Goal: Transaction & Acquisition: Purchase product/service

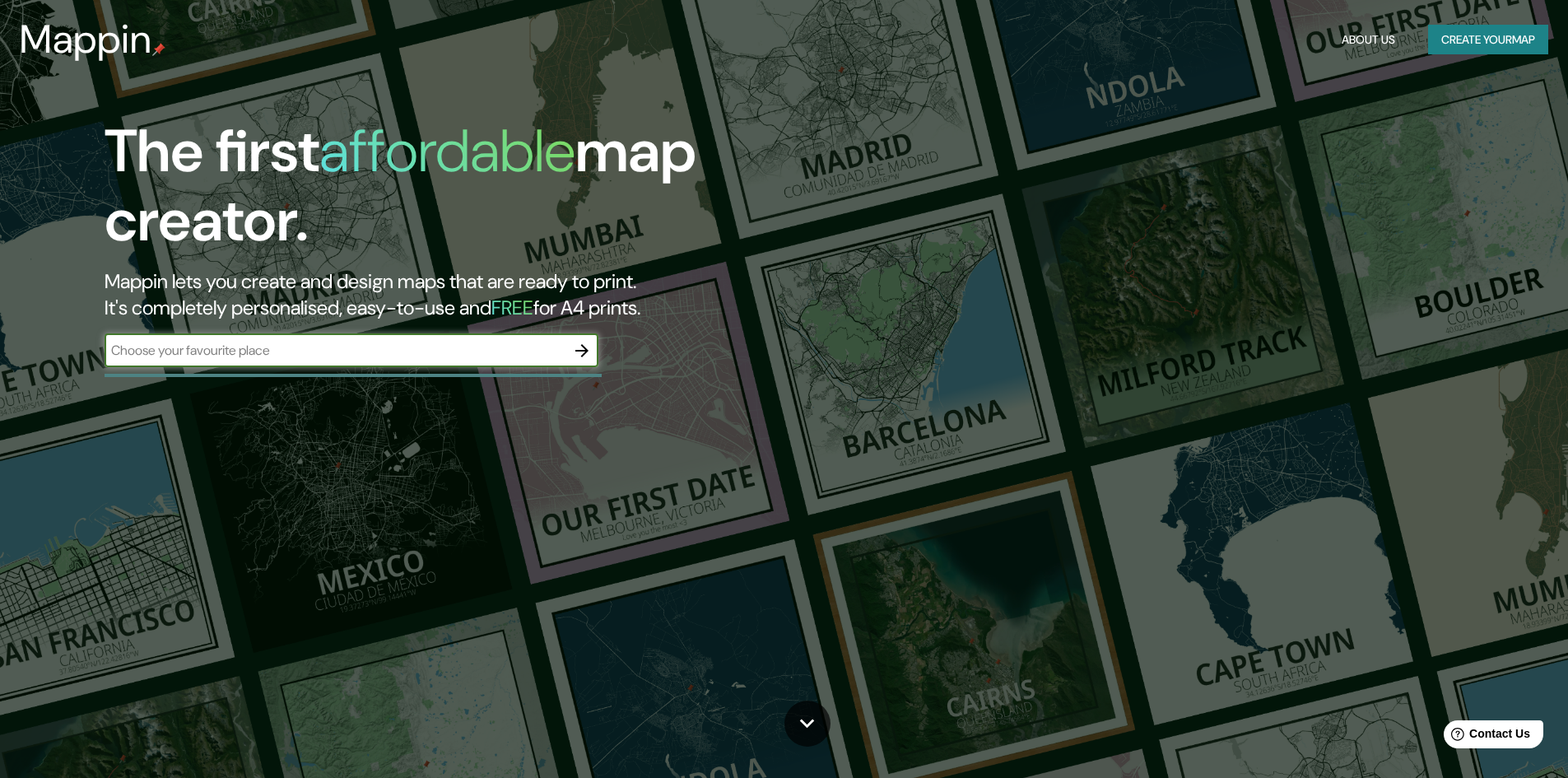
click at [444, 342] on input "text" at bounding box center [335, 350] width 461 height 19
type input "TANJONG PAGAR SINGAPORE"
click at [581, 352] on icon "button" at bounding box center [582, 351] width 20 height 20
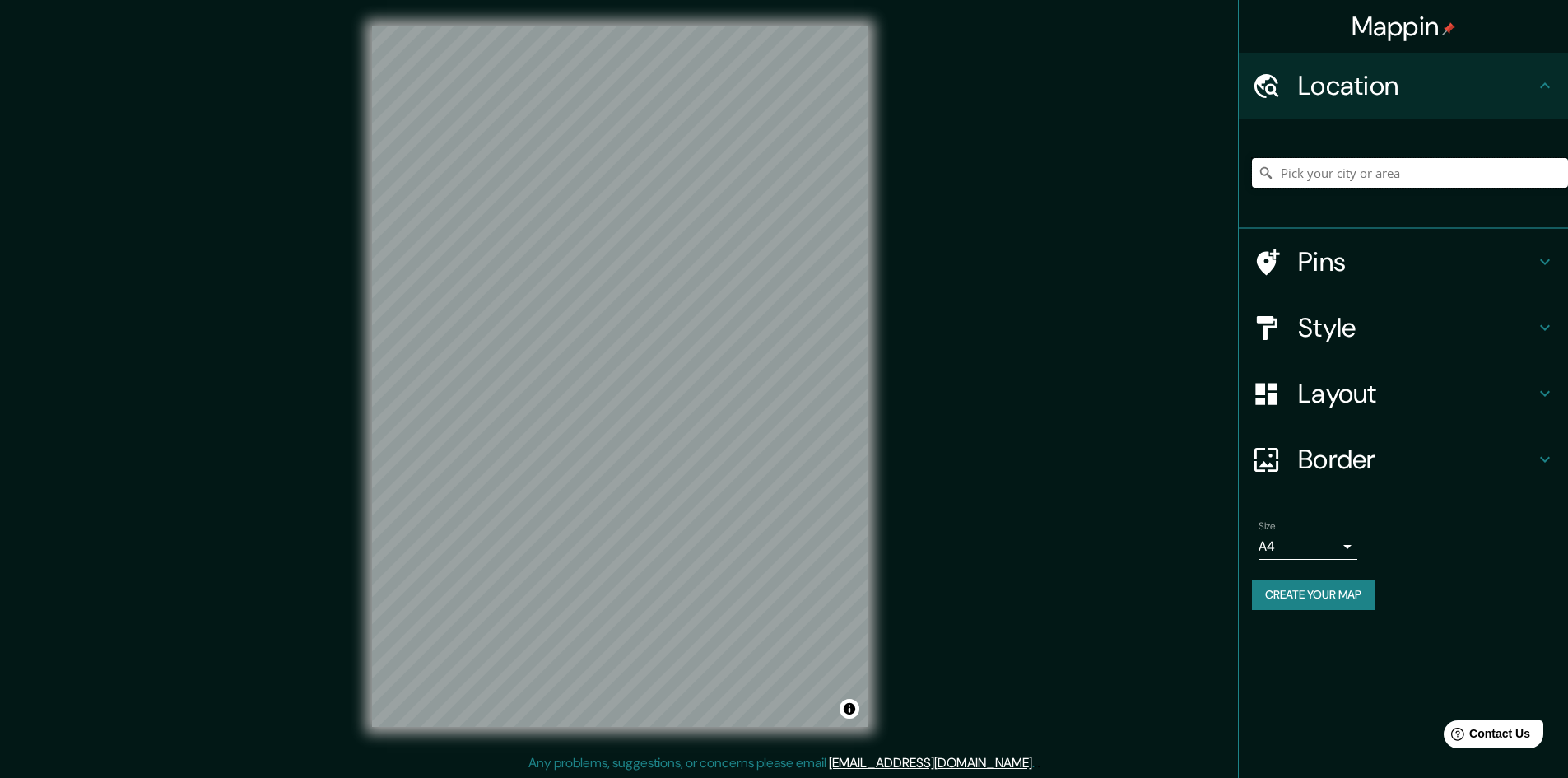
click at [1348, 174] on input "Pick your city or area" at bounding box center [1411, 173] width 317 height 30
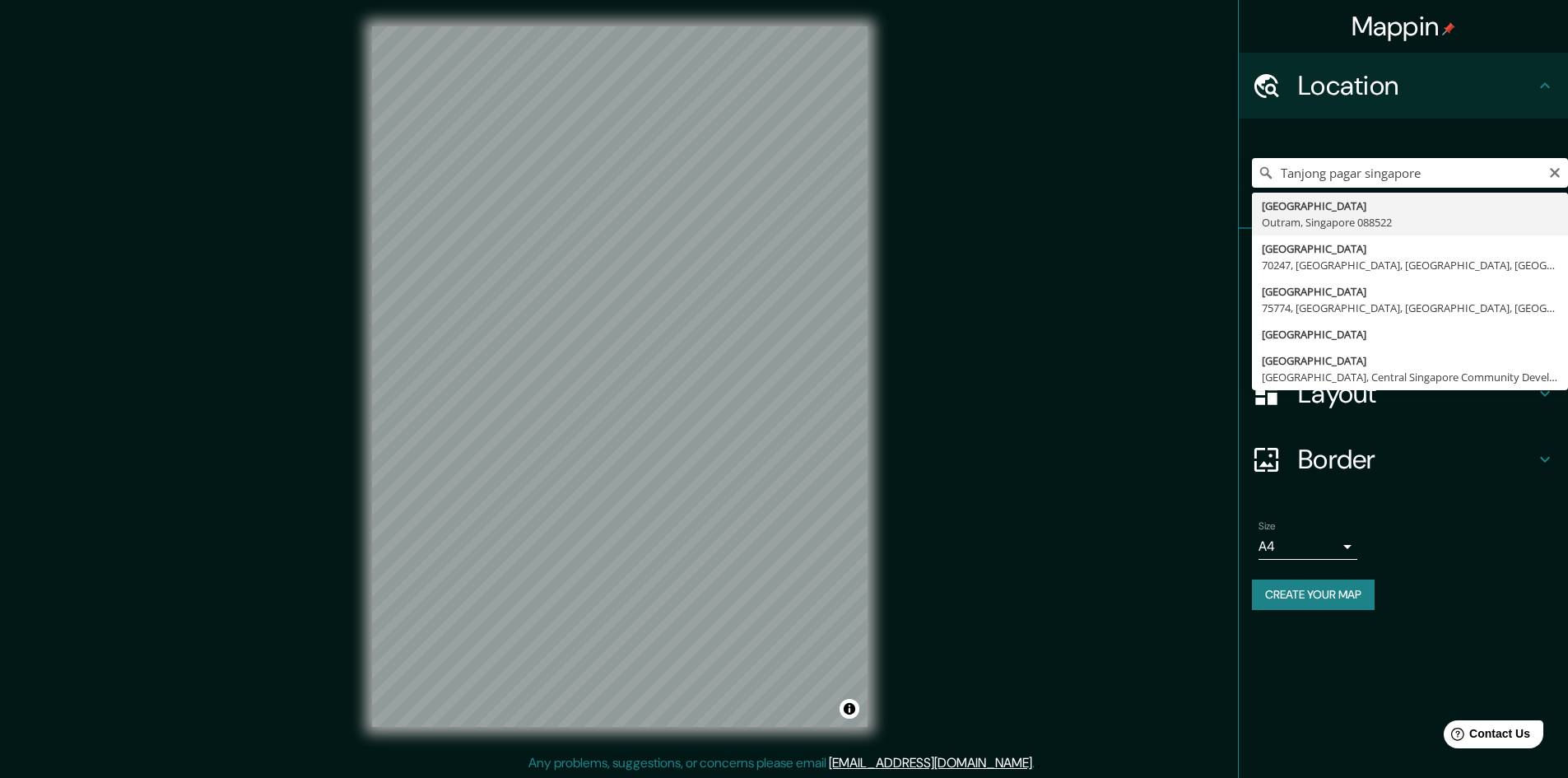
type input "[GEOGRAPHIC_DATA]"
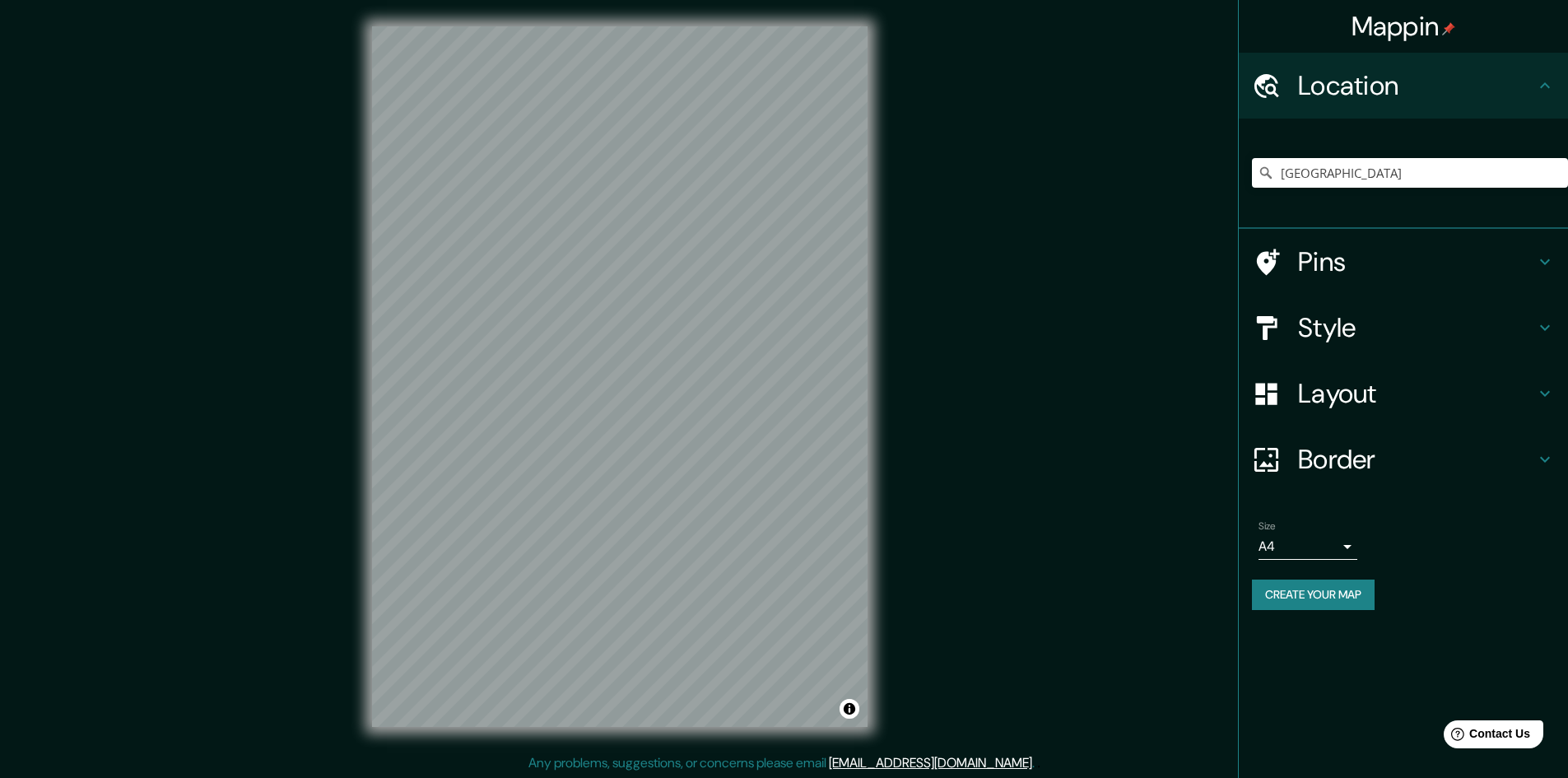
click at [1533, 327] on h4 "Style" at bounding box center [1417, 328] width 237 height 33
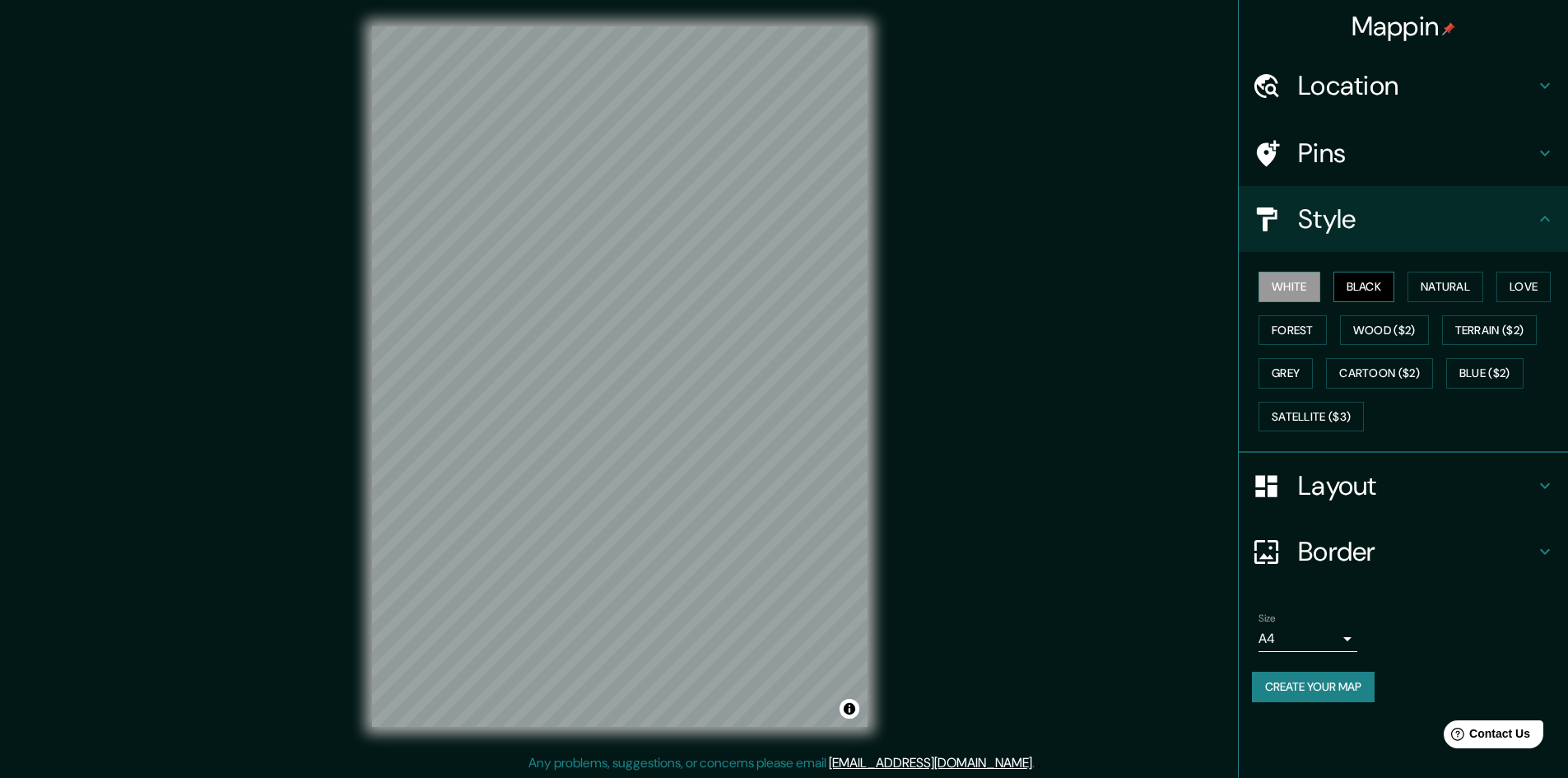
click at [1363, 283] on button "Black" at bounding box center [1364, 287] width 62 height 31
click at [1314, 285] on button "White" at bounding box center [1289, 287] width 62 height 31
click at [1480, 478] on h4 "Layout" at bounding box center [1417, 485] width 237 height 33
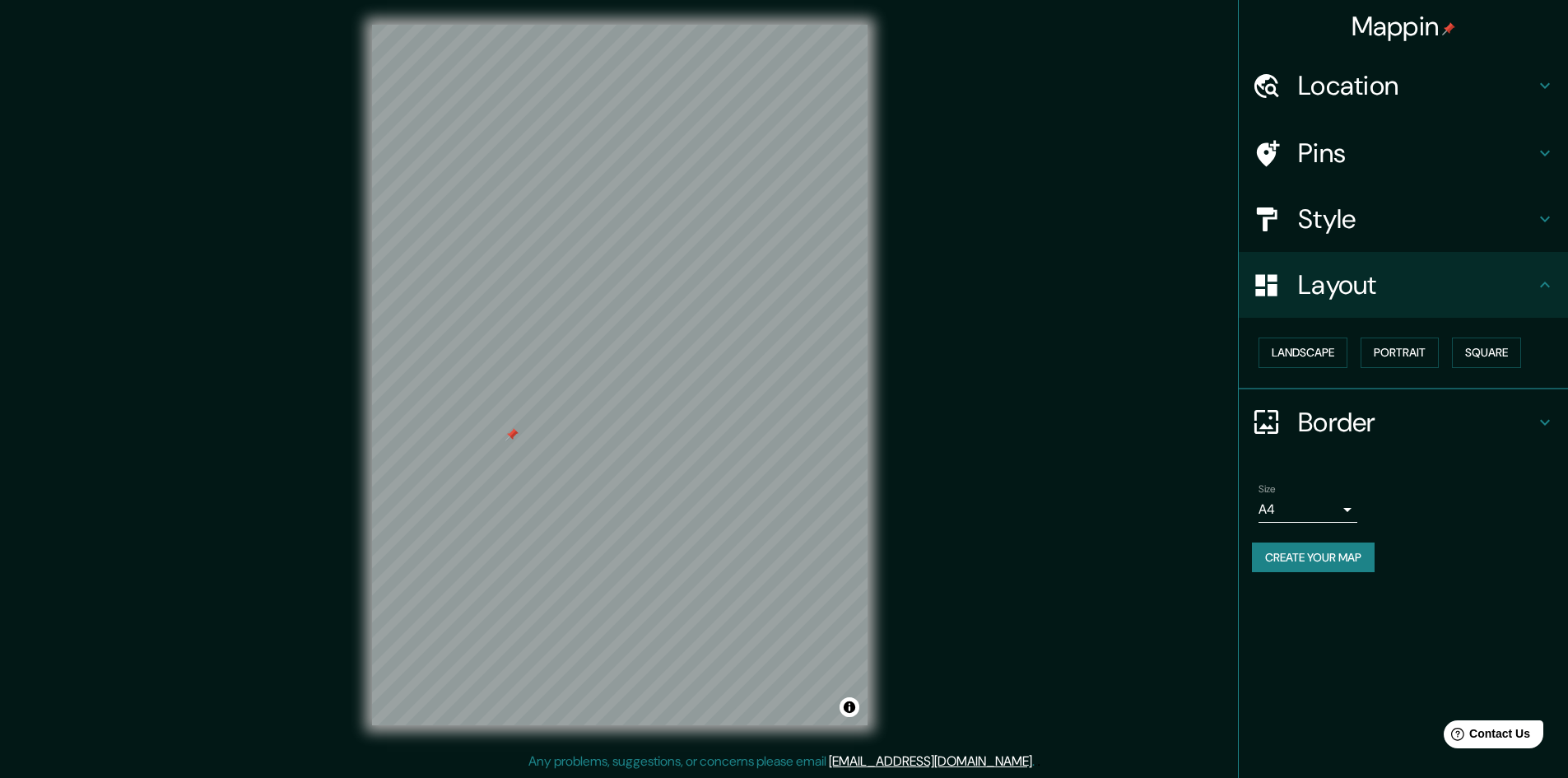
click at [1420, 292] on h4 "Layout" at bounding box center [1417, 285] width 237 height 33
click at [1493, 345] on button "Square" at bounding box center [1486, 353] width 69 height 31
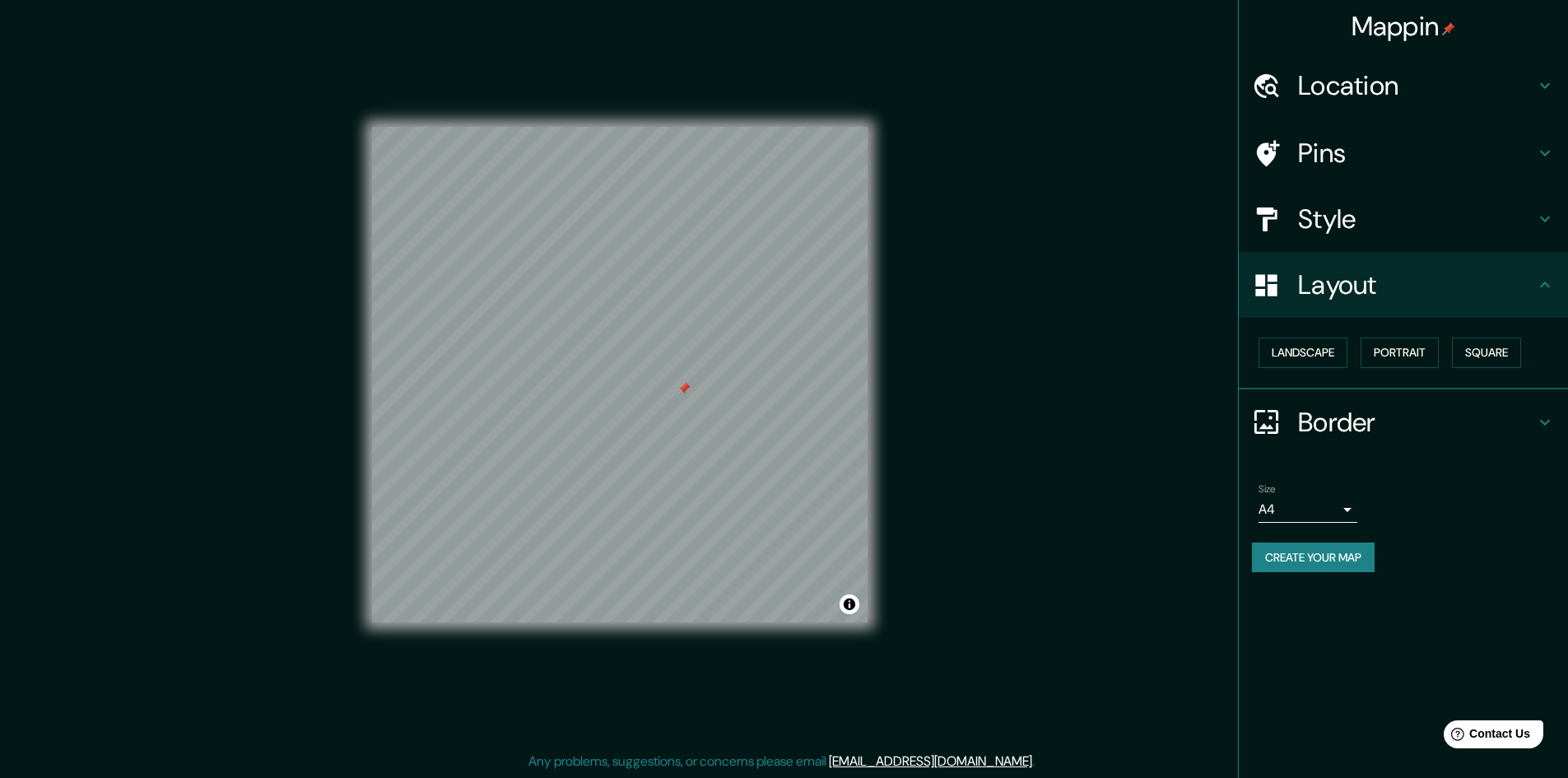
click at [1453, 338] on button "Square" at bounding box center [1486, 353] width 69 height 31
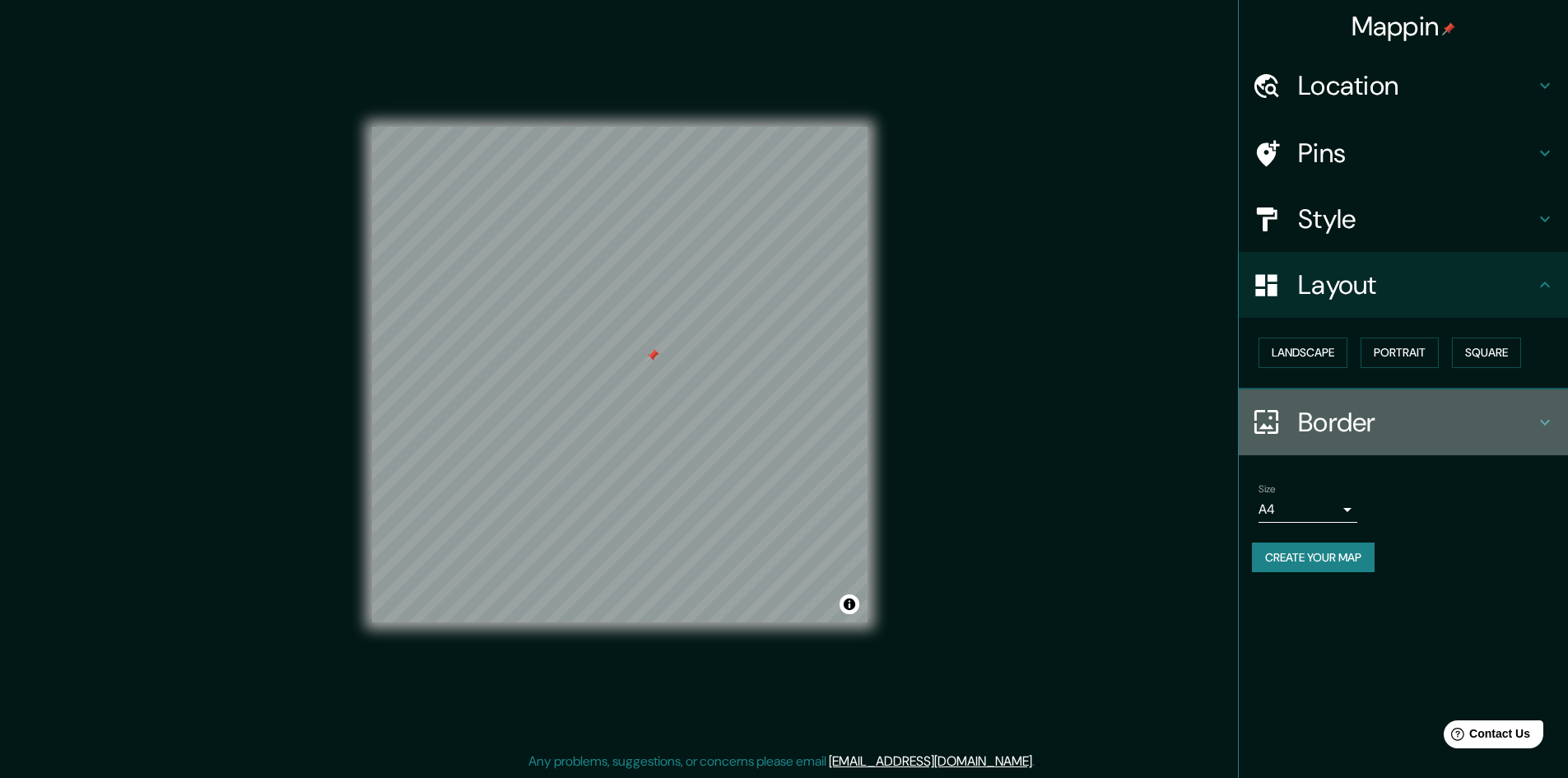
click at [1386, 420] on h4 "Border" at bounding box center [1417, 422] width 237 height 33
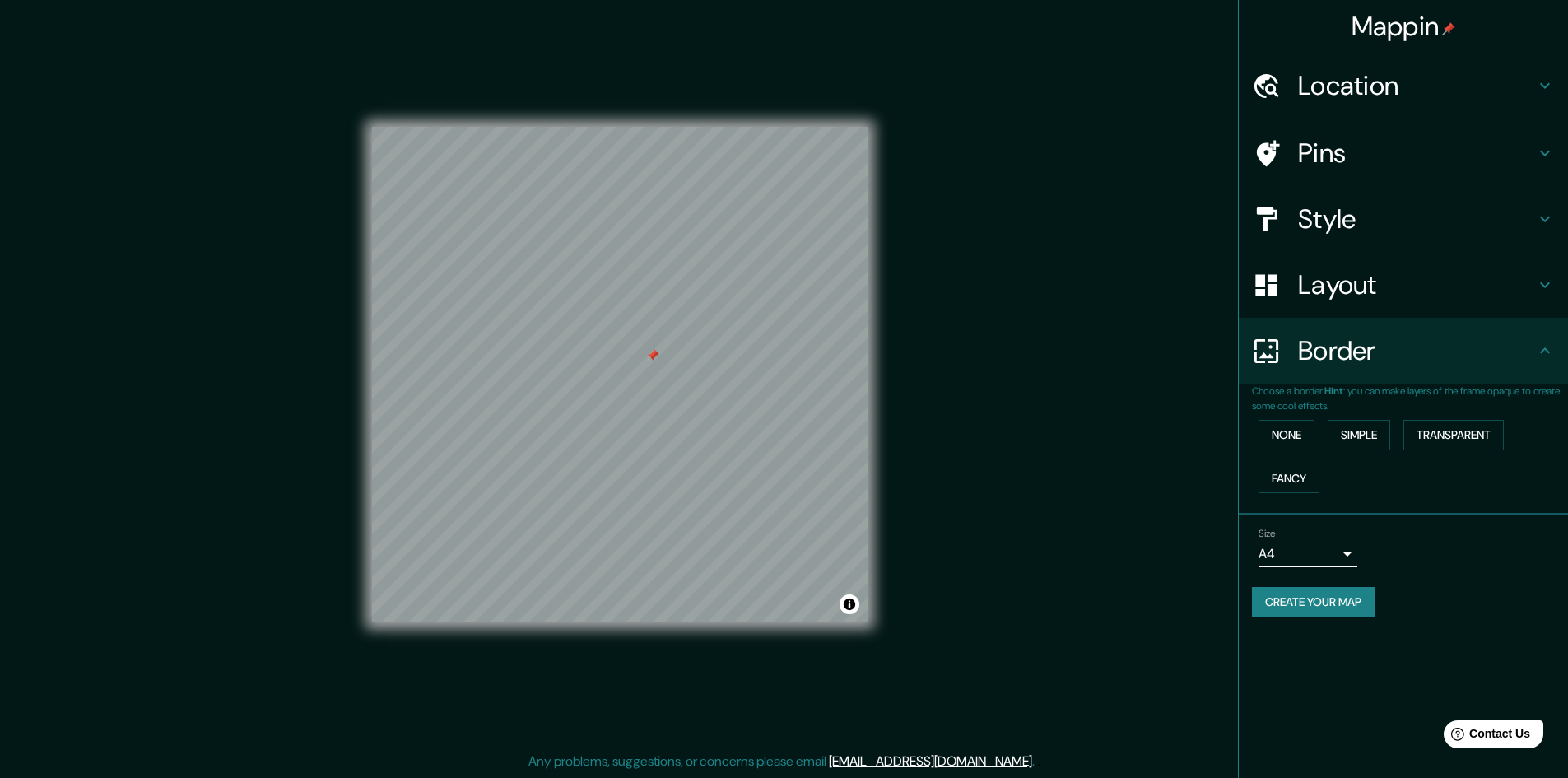
click at [1369, 342] on h4 "Border" at bounding box center [1417, 351] width 237 height 33
click at [1350, 436] on button "Simple" at bounding box center [1359, 435] width 63 height 31
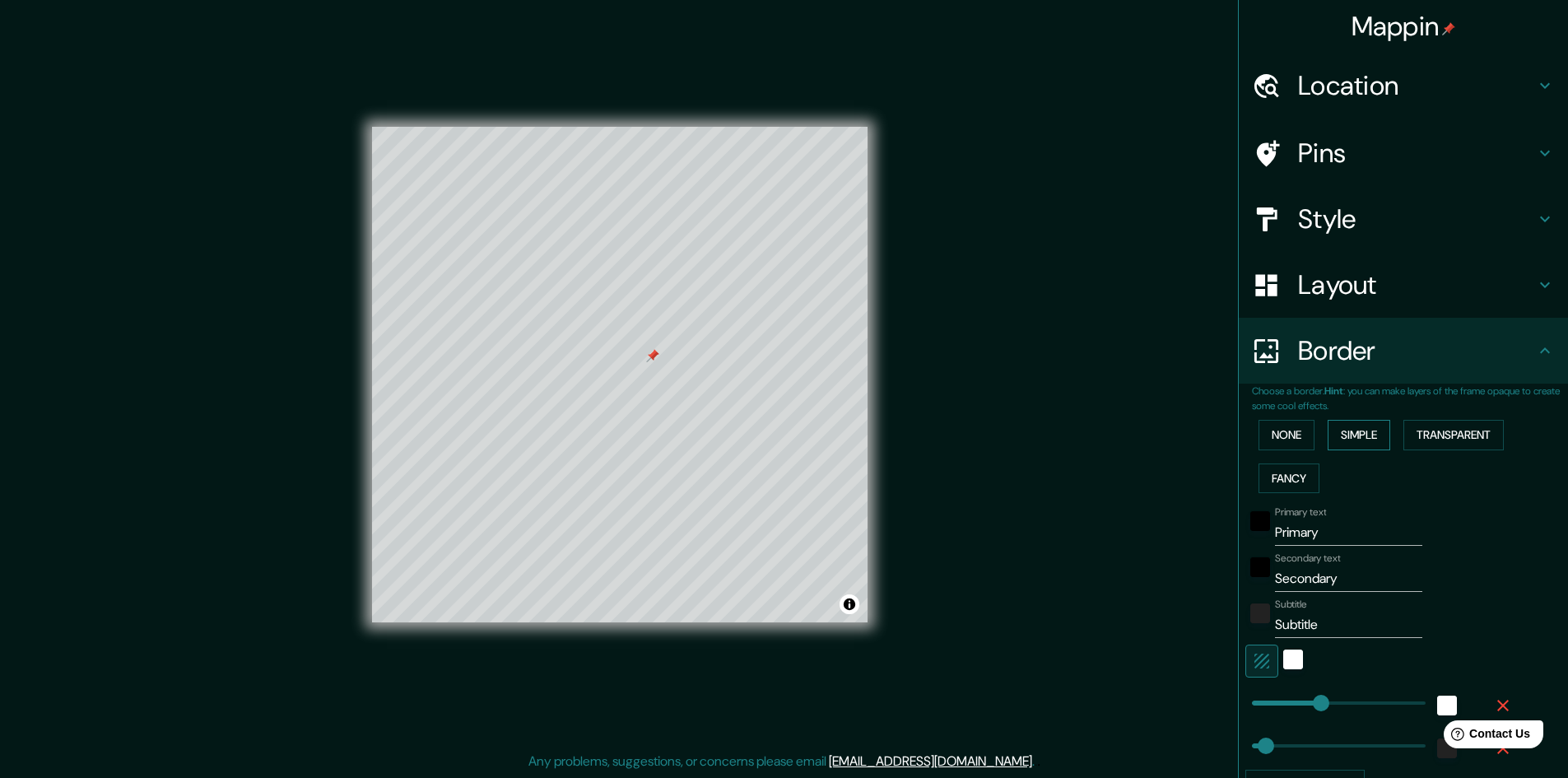
click at [1350, 436] on button "Simple" at bounding box center [1359, 435] width 63 height 31
type input "241"
type input "48"
click at [1288, 428] on button "None" at bounding box center [1286, 435] width 56 height 31
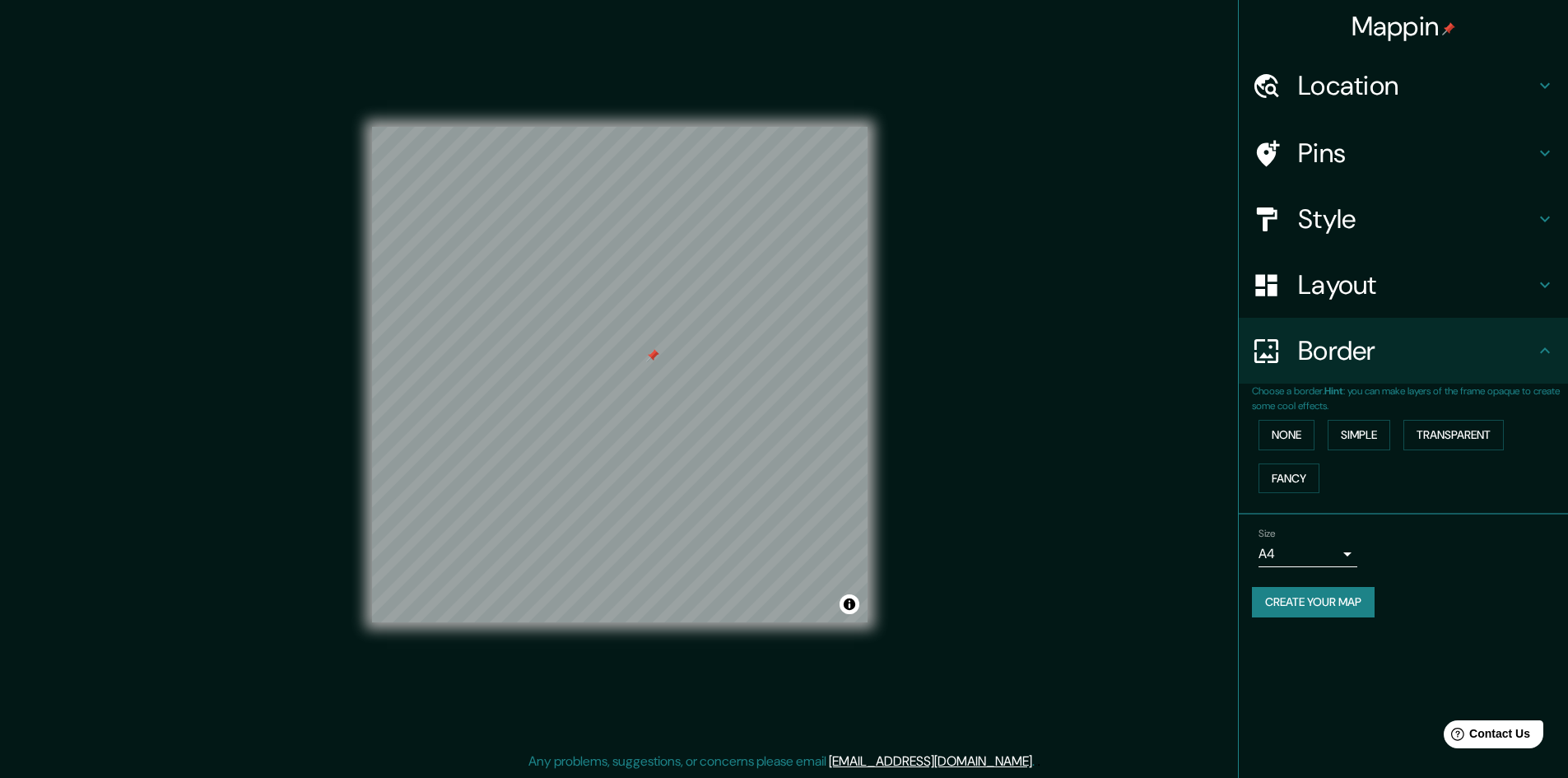
scroll to position [0, 0]
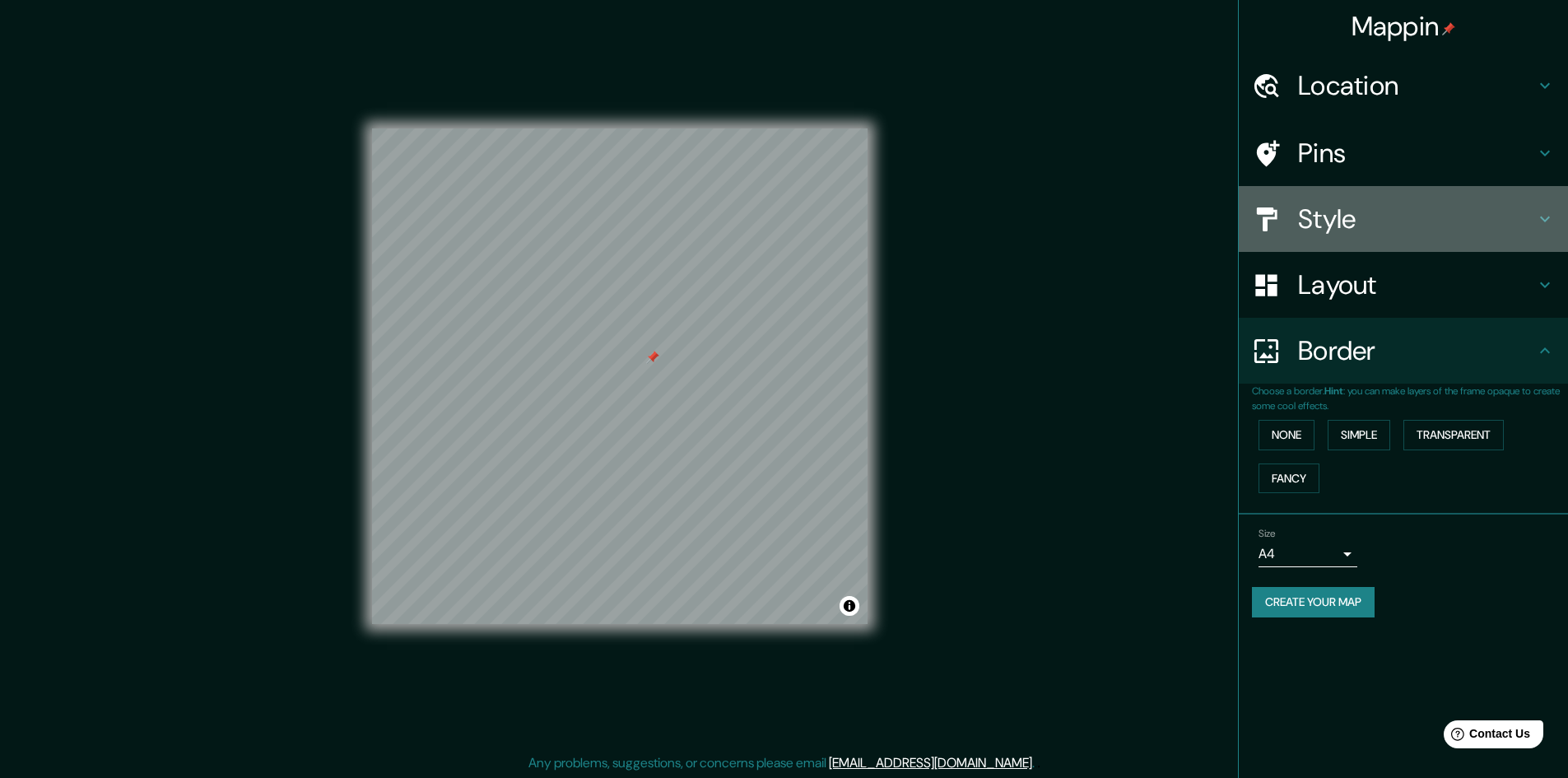
click at [1376, 225] on h4 "Style" at bounding box center [1417, 218] width 237 height 33
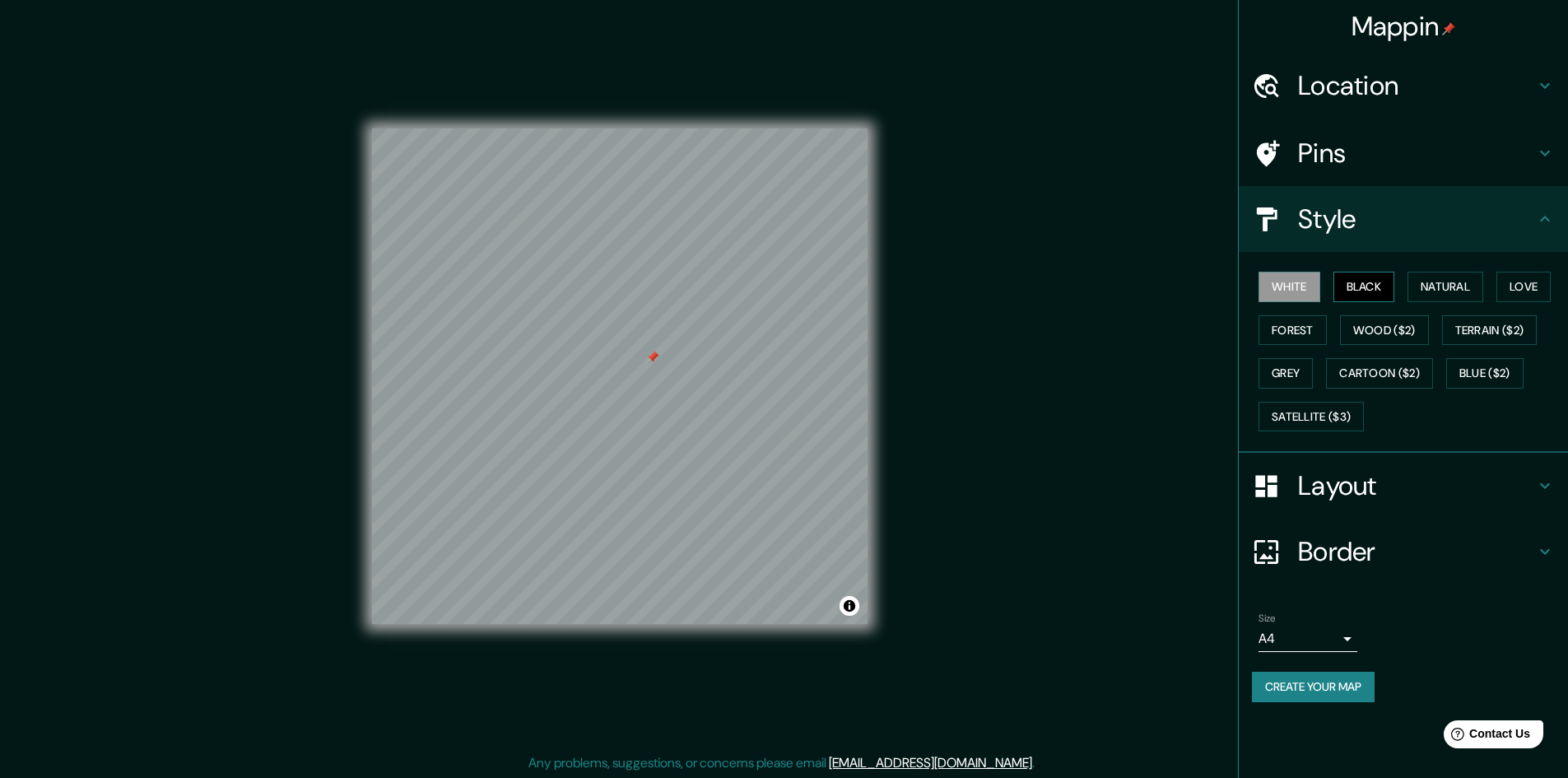
click at [1372, 285] on button "Black" at bounding box center [1364, 287] width 62 height 31
click at [1276, 365] on button "Grey" at bounding box center [1285, 374] width 55 height 31
click at [1294, 416] on button "Satellite ($3)" at bounding box center [1311, 416] width 106 height 31
click at [1353, 374] on button "Cartoon ($2)" at bounding box center [1379, 374] width 107 height 31
click at [1498, 371] on button "Blue ($2)" at bounding box center [1485, 374] width 78 height 31
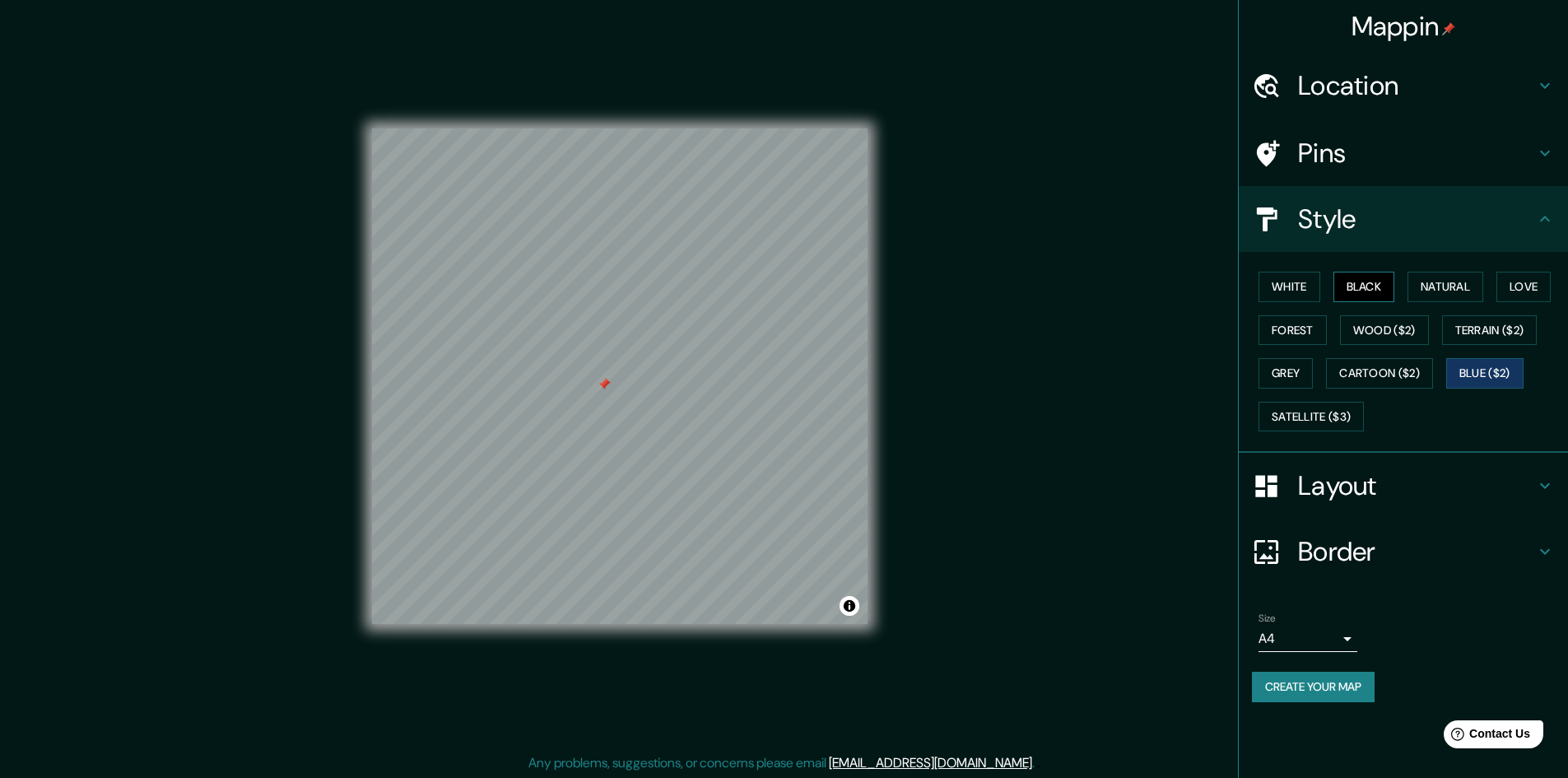
click at [1372, 276] on button "Black" at bounding box center [1364, 287] width 62 height 31
